Goal: Information Seeking & Learning: Learn about a topic

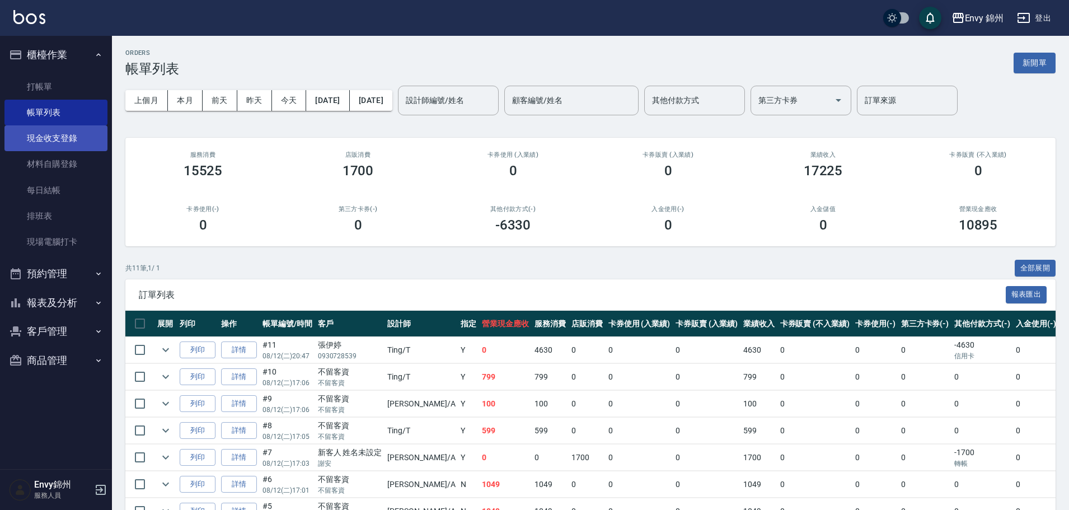
click at [67, 142] on link "現金收支登錄" at bounding box center [55, 138] width 103 height 26
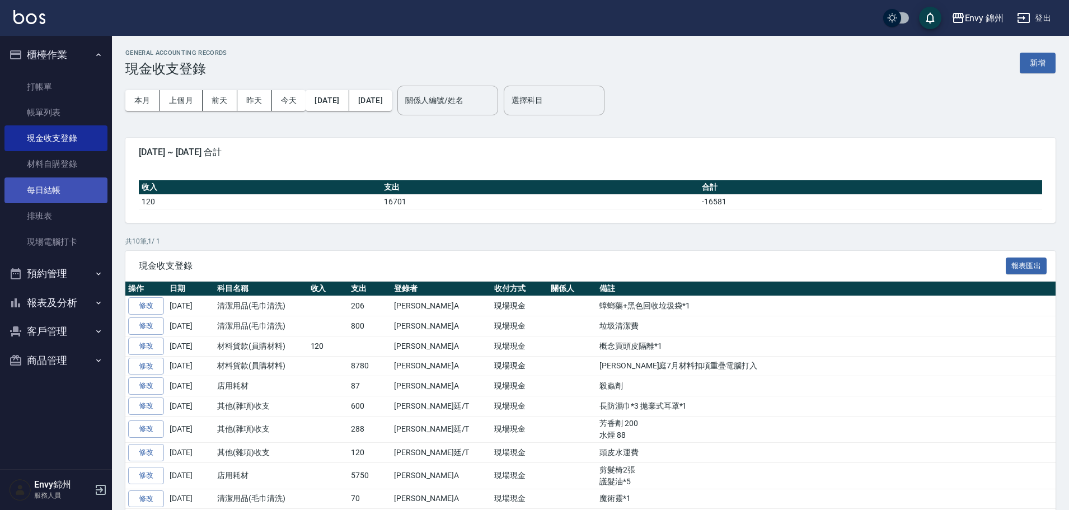
click at [83, 186] on link "每日結帳" at bounding box center [55, 190] width 103 height 26
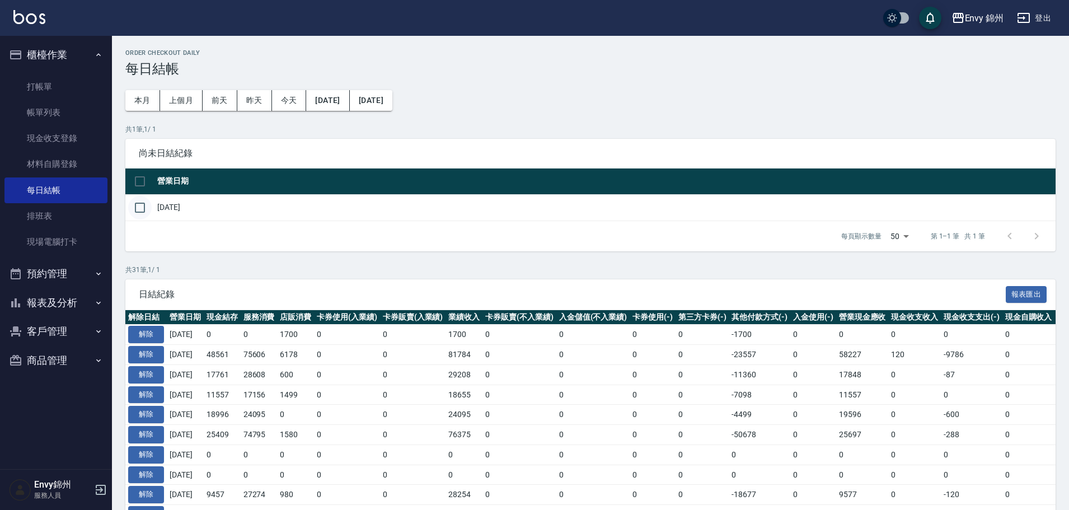
click at [143, 208] on input "checkbox" at bounding box center [139, 207] width 23 height 23
checkbox input "true"
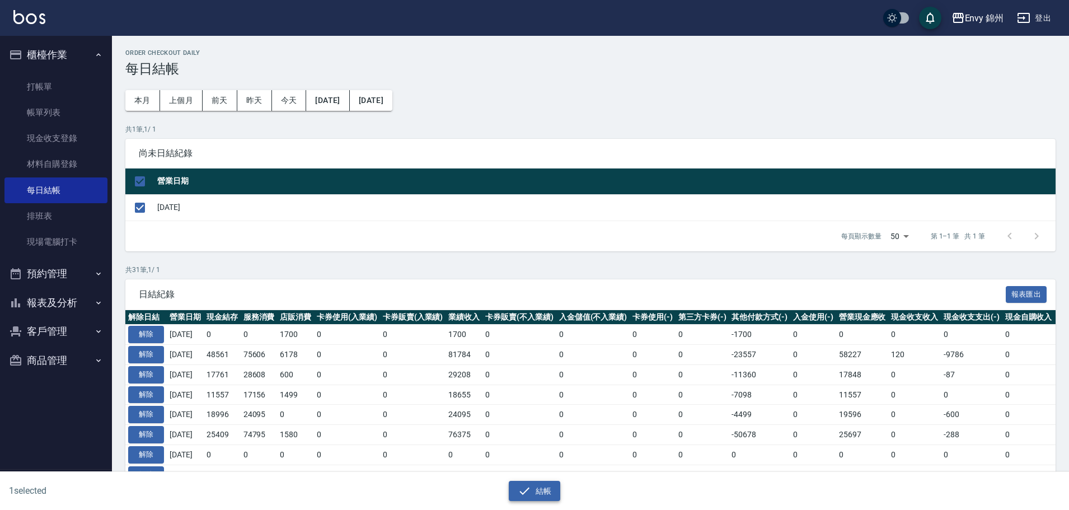
click at [520, 485] on icon "button" at bounding box center [524, 490] width 13 height 13
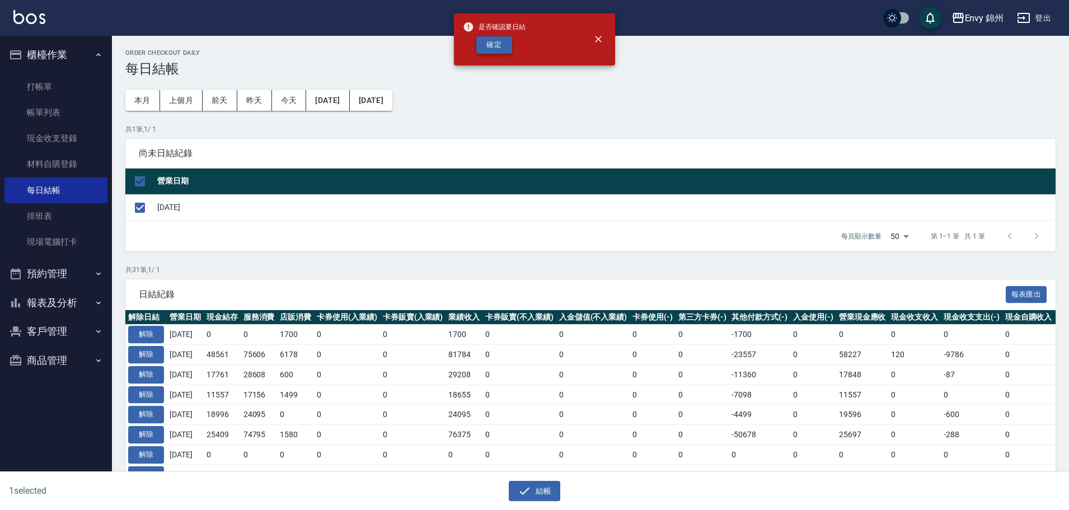
click at [498, 46] on button "確定" at bounding box center [494, 44] width 36 height 17
checkbox input "false"
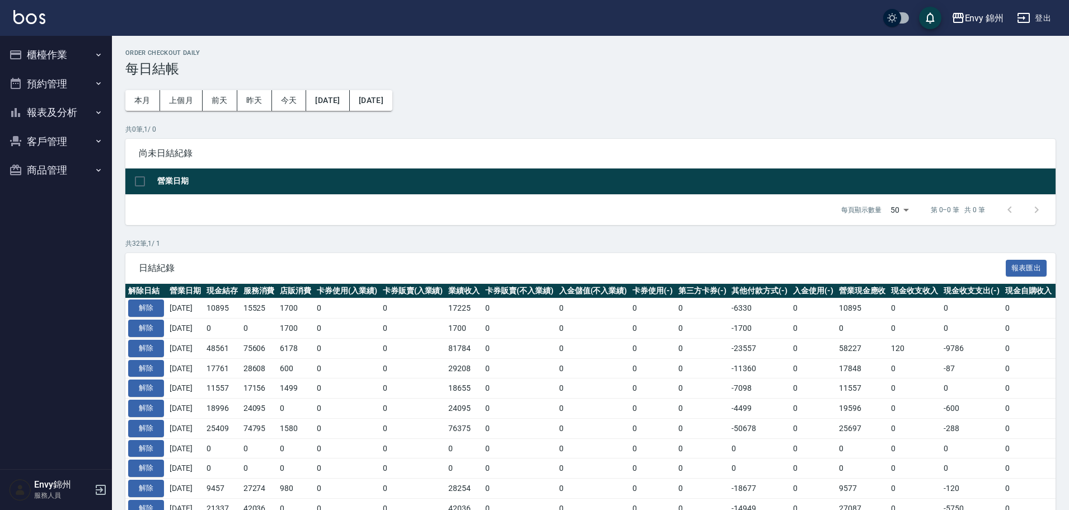
click at [70, 46] on button "櫃檯作業" at bounding box center [55, 54] width 103 height 29
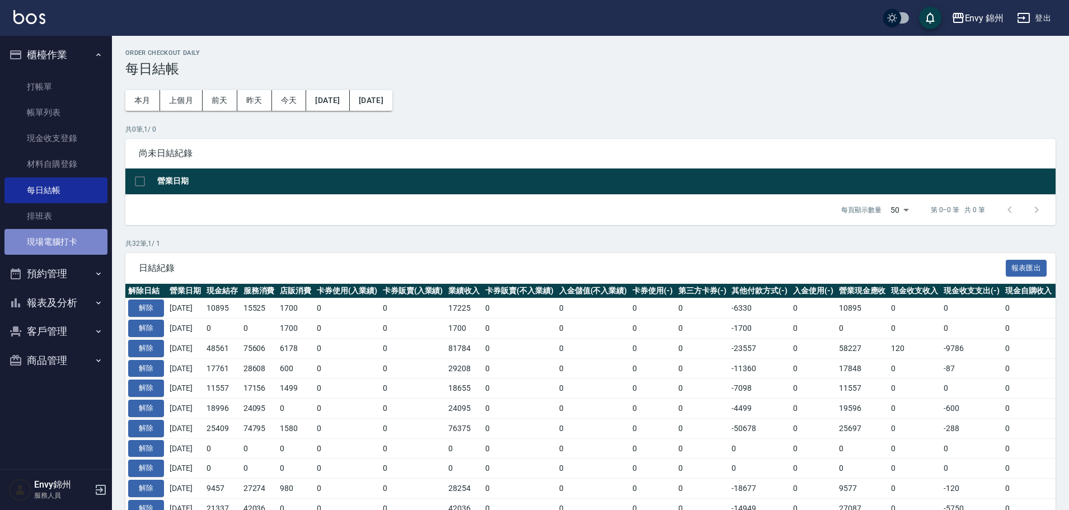
click at [81, 241] on link "現場電腦打卡" at bounding box center [55, 242] width 103 height 26
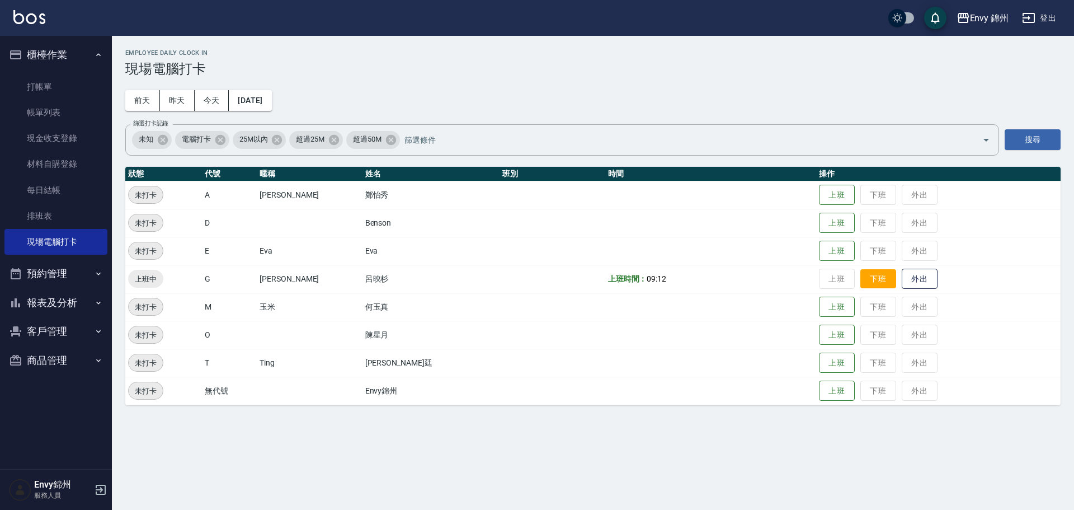
click at [861, 283] on button "下班" at bounding box center [879, 279] width 36 height 20
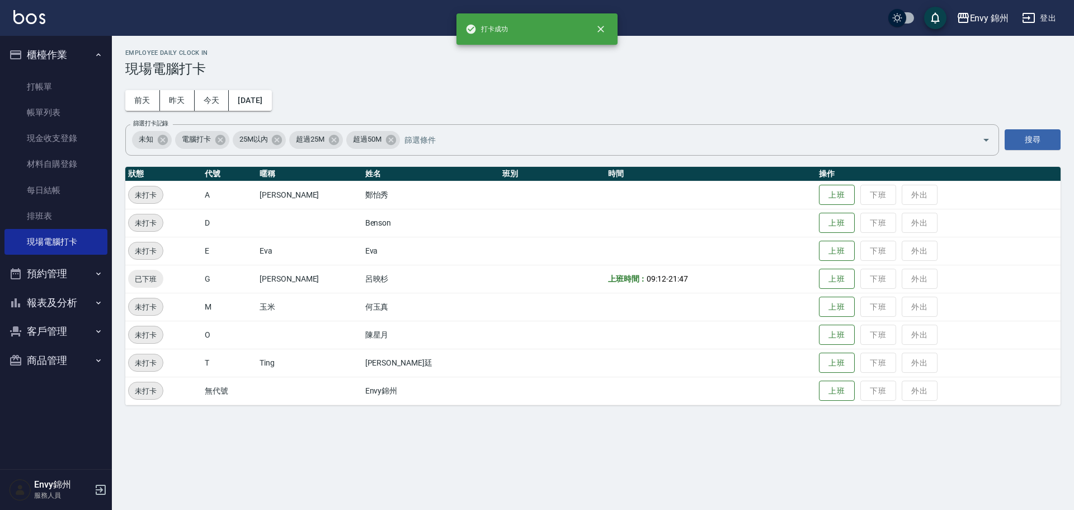
click at [1031, 17] on icon "button" at bounding box center [1028, 17] width 13 height 13
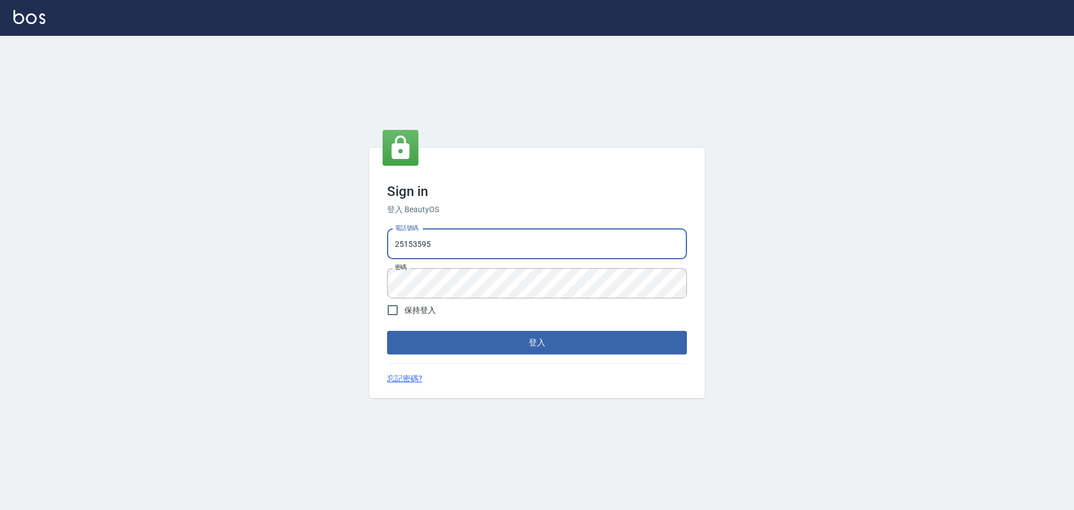
type input "9990001234567"
click at [519, 340] on button "登入" at bounding box center [537, 342] width 300 height 23
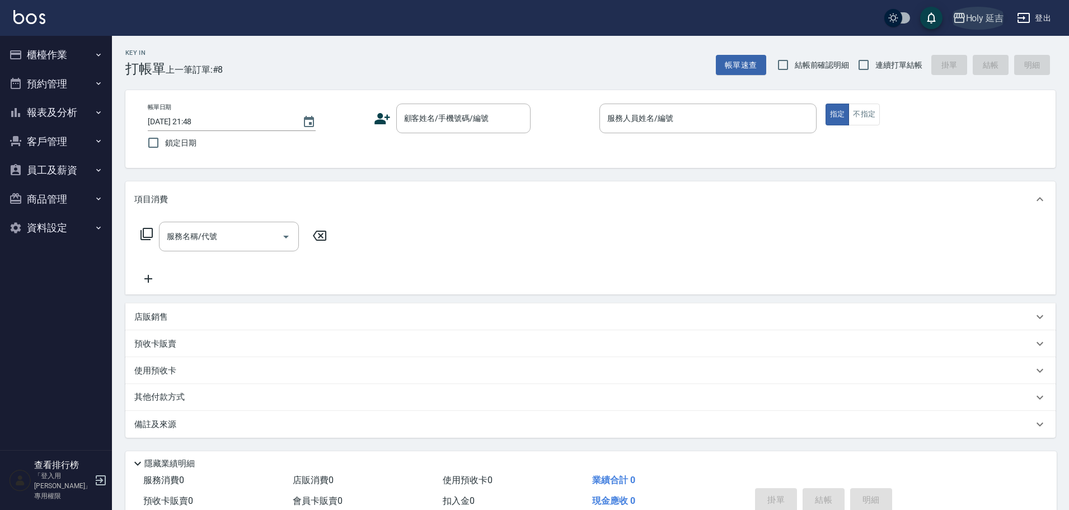
click at [963, 12] on icon "button" at bounding box center [958, 17] width 13 height 13
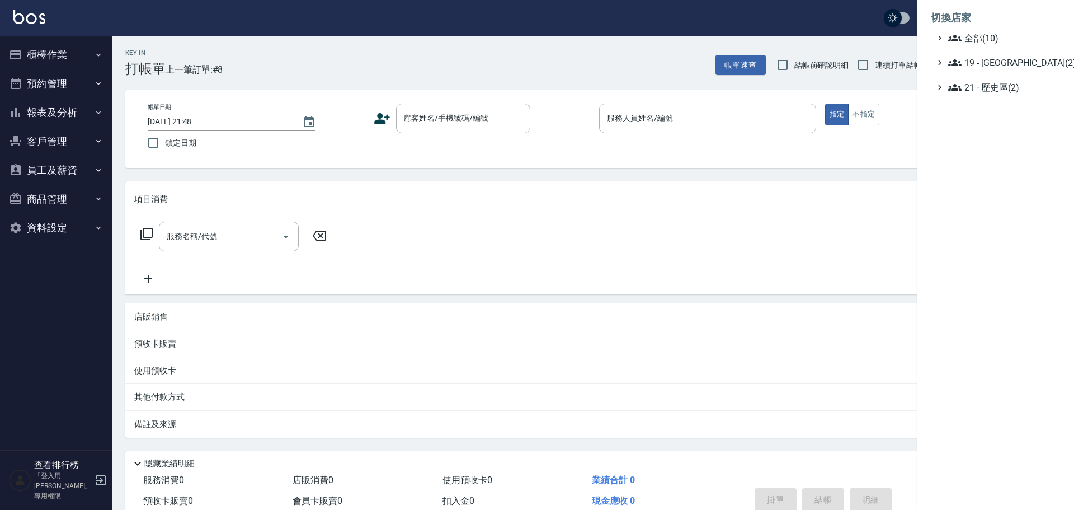
click at [990, 69] on ul "全部(10) 19 - 新城區(2) 21 - 歷史區(2)" at bounding box center [996, 62] width 130 height 63
click at [1005, 65] on span "19 - 新城區(2)" at bounding box center [1002, 62] width 108 height 13
click at [1002, 106] on ul "全部(10) 19 - 新城區(2) 19.01 - 新城區 (3) 19.02 - ENVY(5) 21 - 歷史區(2)" at bounding box center [996, 78] width 130 height 95
click at [1006, 98] on span "19.02 - ENVY(5)" at bounding box center [1008, 94] width 97 height 13
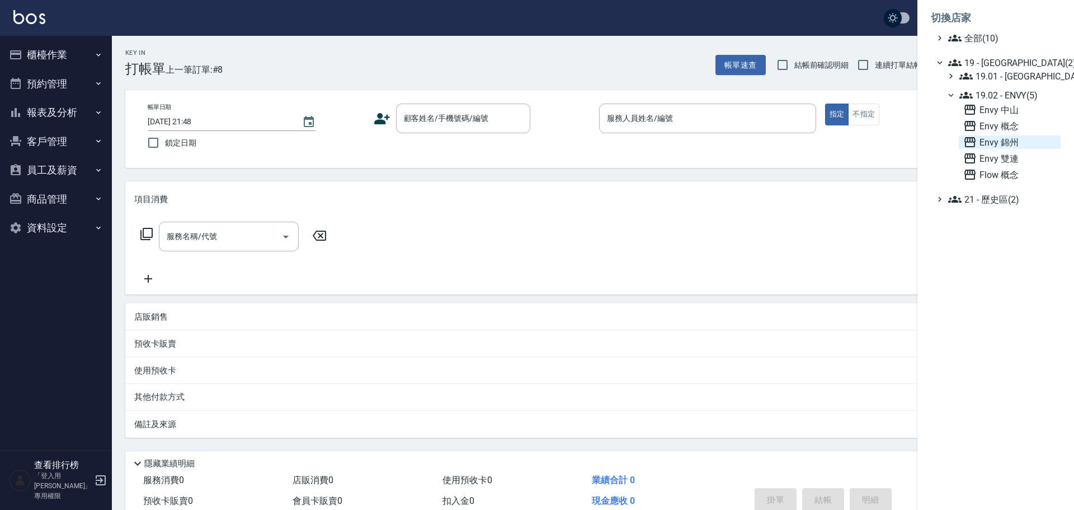
click at [1011, 135] on span "Envy 錦州" at bounding box center [1009, 141] width 93 height 13
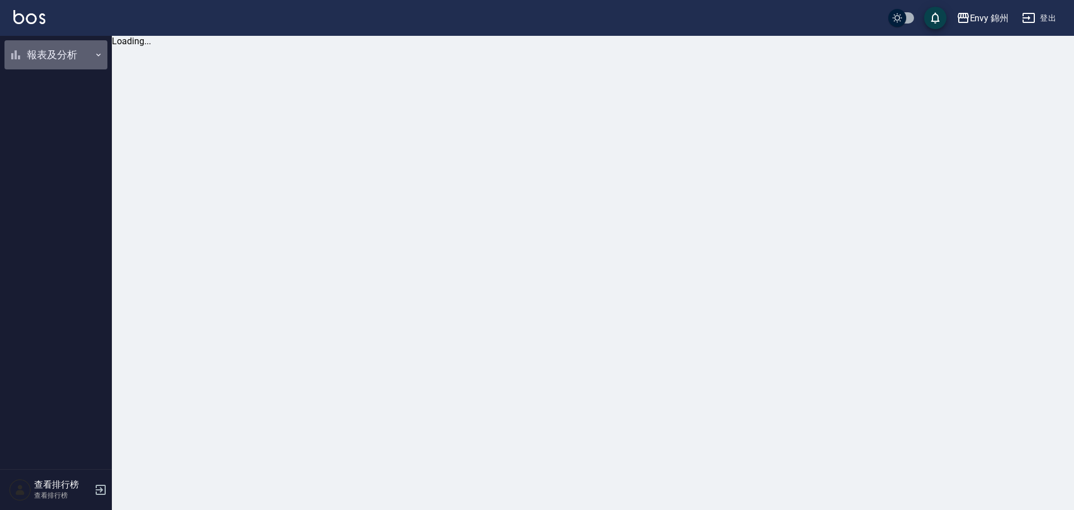
click at [55, 62] on button "報表及分析" at bounding box center [55, 54] width 103 height 29
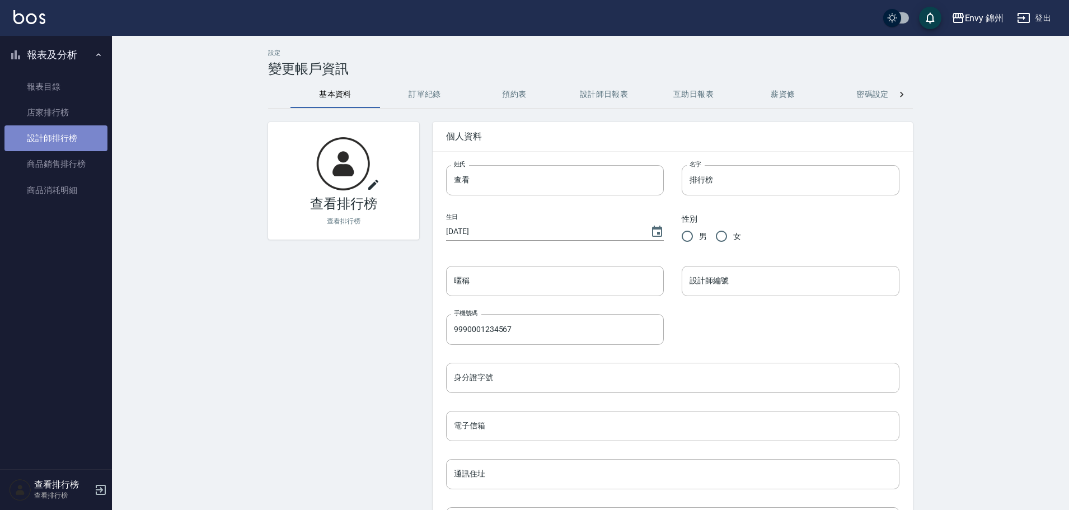
click at [69, 135] on link "設計師排行榜" at bounding box center [55, 138] width 103 height 26
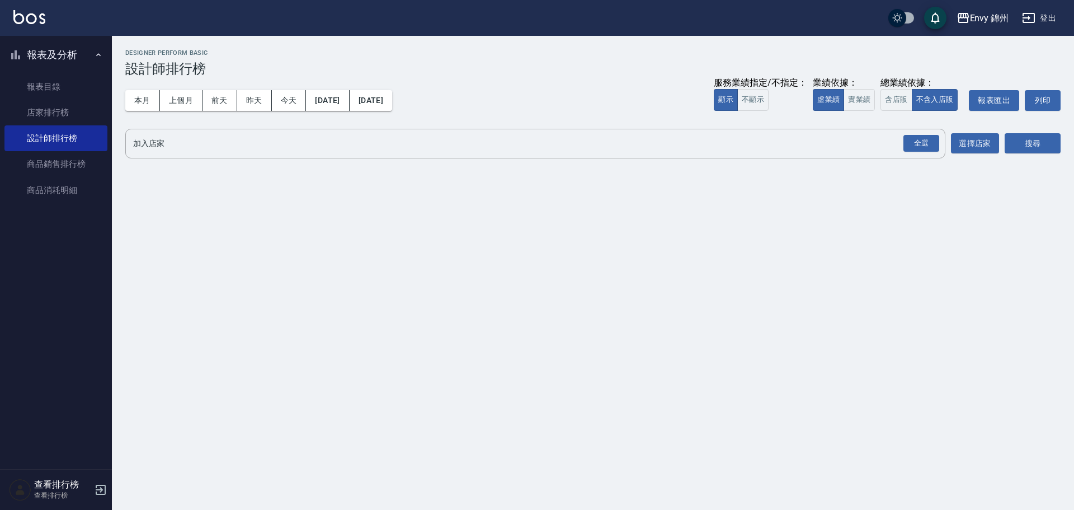
click at [922, 126] on div "Envy 錦州 2025-08-01 - 2025-08-12 設計師排行榜 列印時間： 2025-08-12-21:48 Designer Perform …" at bounding box center [593, 106] width 962 height 140
click at [927, 136] on div "全選" at bounding box center [922, 143] width 36 height 17
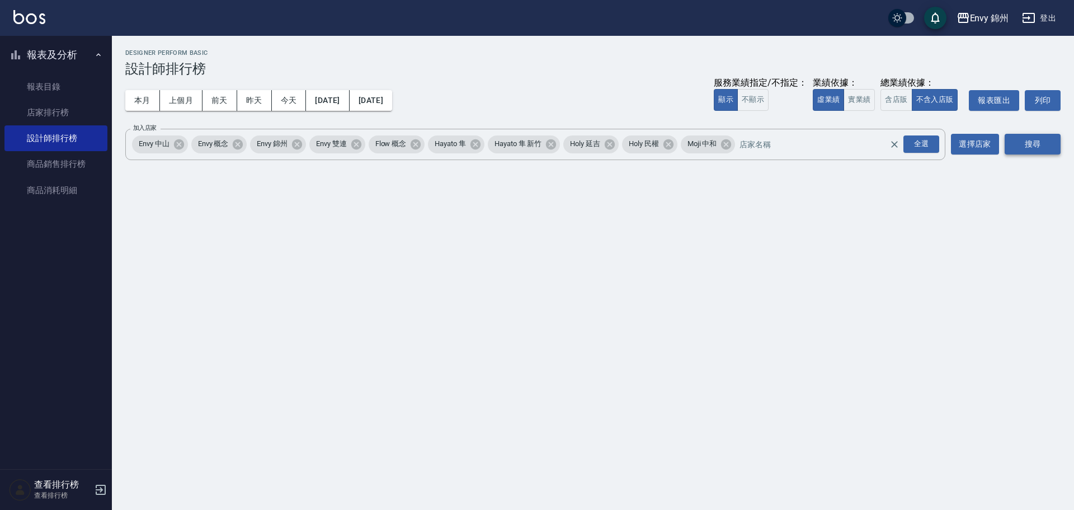
click at [1047, 151] on button "搜尋" at bounding box center [1033, 144] width 56 height 21
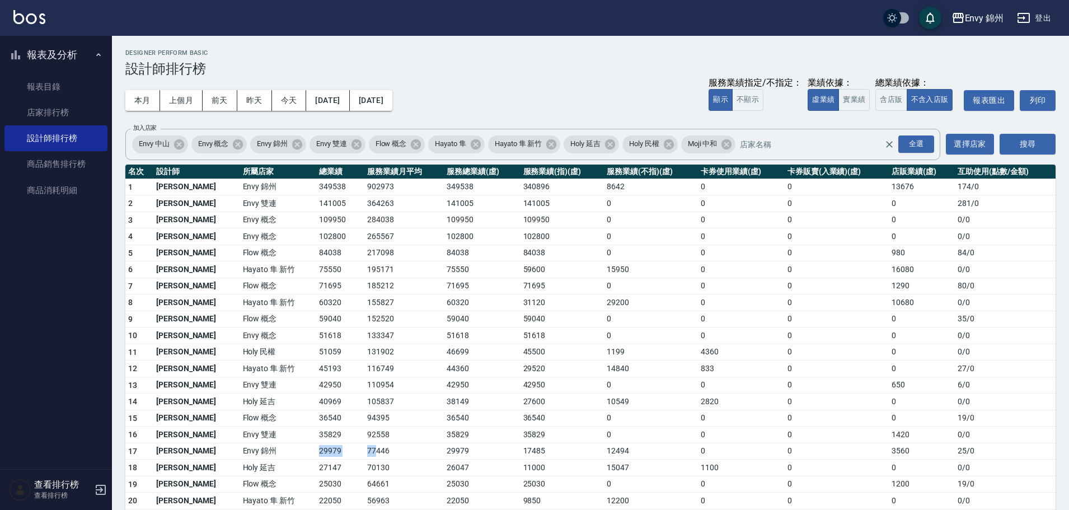
drag, startPoint x: 260, startPoint y: 449, endPoint x: 351, endPoint y: 448, distance: 91.2
click at [342, 445] on tr "17 潘昀廷 Envy 錦州 29979 77446 29979 17485 12494 0 0 3560 25 / 0" at bounding box center [590, 451] width 930 height 17
click at [481, 426] on td "35829" at bounding box center [482, 434] width 76 height 17
click at [1050, 18] on button "登出" at bounding box center [1033, 18] width 43 height 21
